Goal: Transaction & Acquisition: Purchase product/service

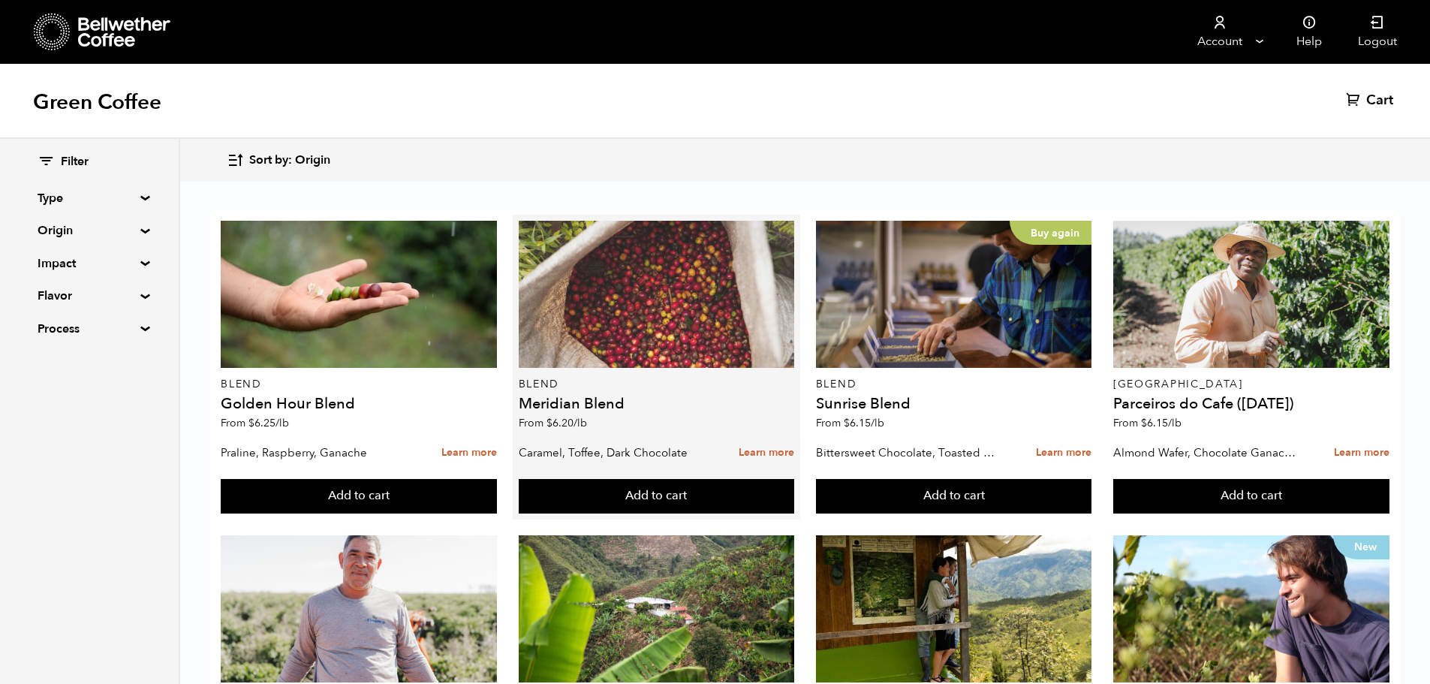
click at [651, 331] on div at bounding box center [657, 294] width 276 height 147
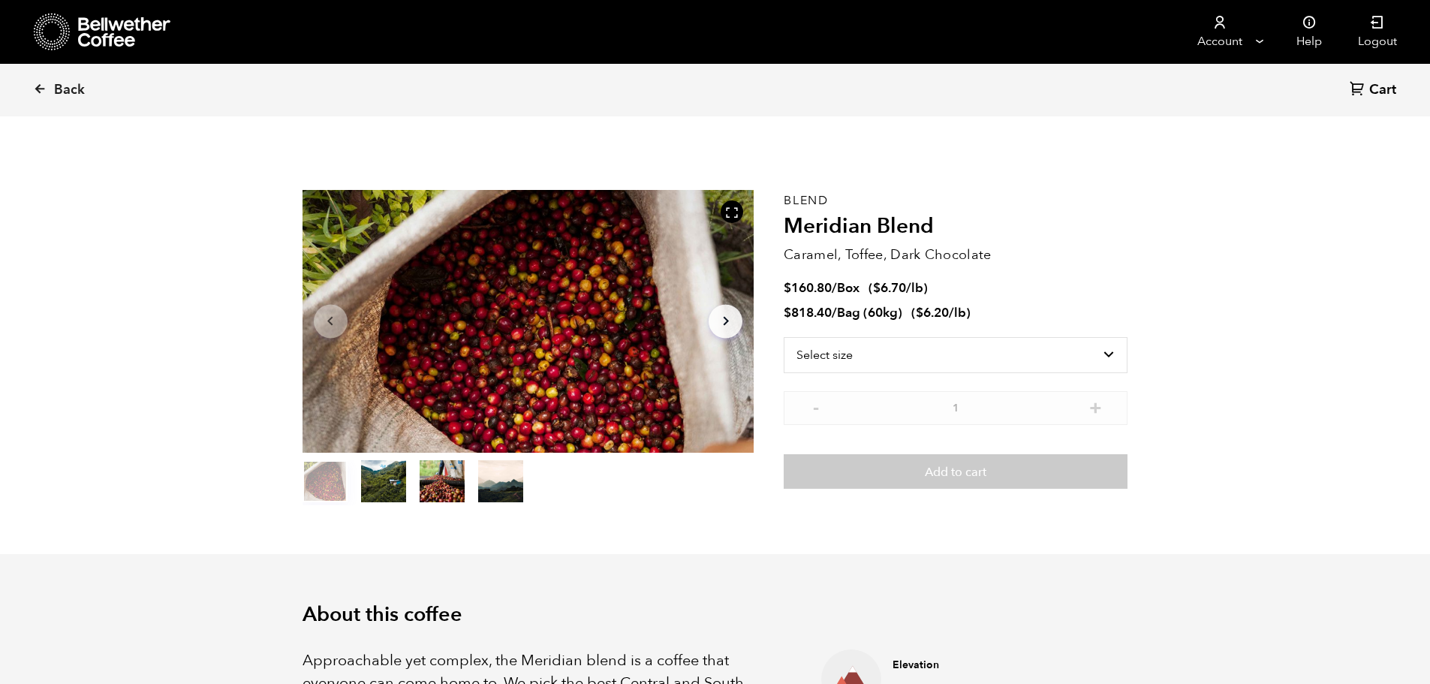
scroll to position [653, 800]
click at [892, 349] on select "Select size Bag (60kg) (132 lbs) Box (24 lbs)" at bounding box center [956, 355] width 344 height 36
select select "bag-3"
click at [784, 337] on select "Select size Bag (60kg) (132 lbs) Box (24 lbs)" at bounding box center [956, 355] width 344 height 36
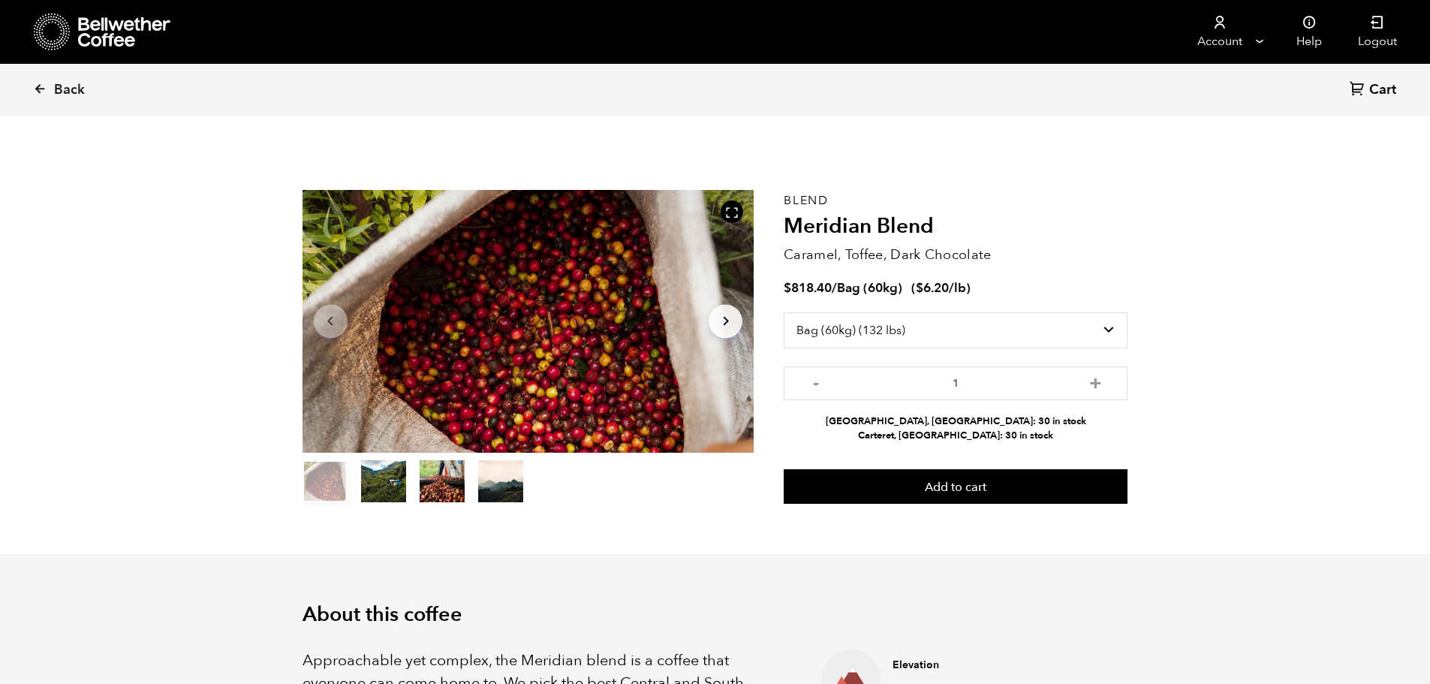
click at [979, 274] on div "Blend Meridian Blend Caramel, Toffee, Dark Chocolate $ 818.40 / Bag (60kg) ( $ …" at bounding box center [956, 347] width 344 height 315
